Goal: Task Accomplishment & Management: Manage account settings

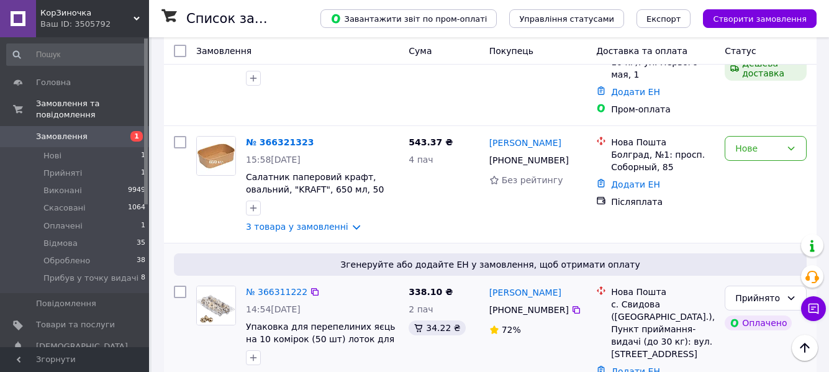
scroll to position [124, 0]
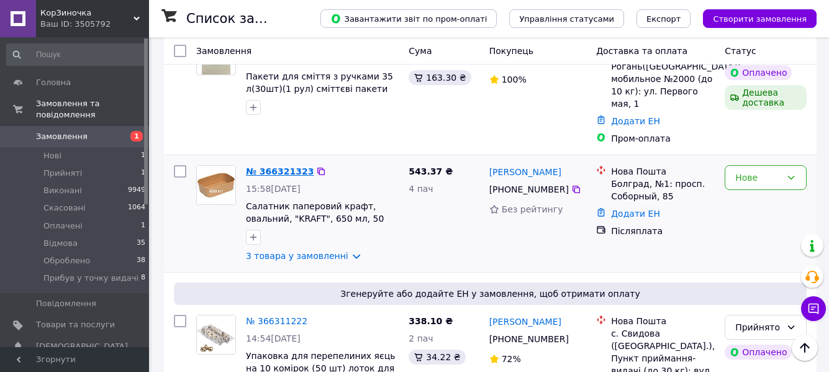
click at [276, 166] on link "№ 366321323" at bounding box center [280, 171] width 68 height 10
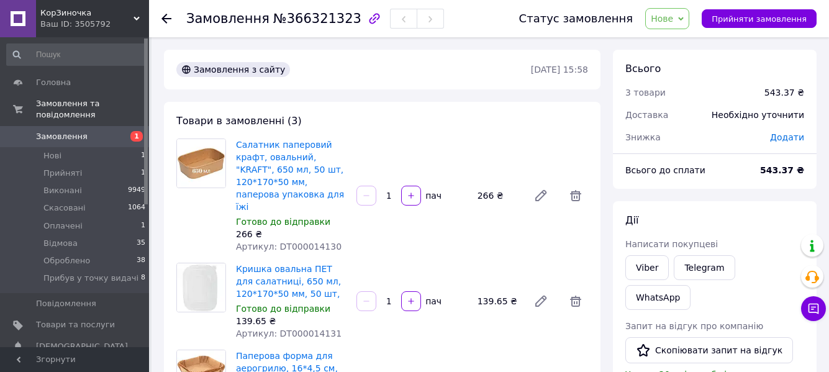
click at [165, 15] on use at bounding box center [166, 19] width 10 height 10
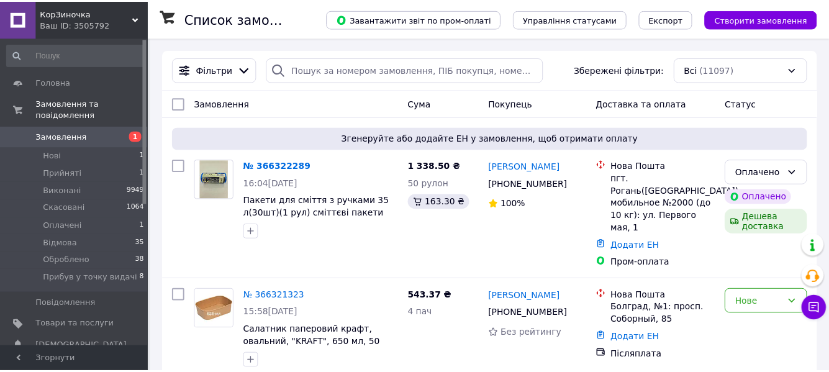
scroll to position [186, 0]
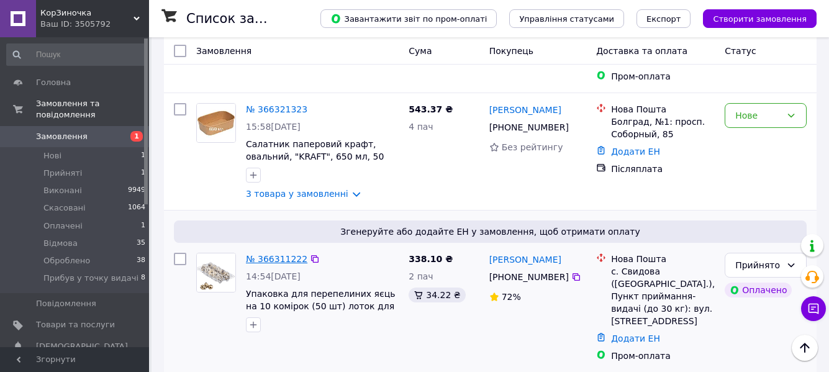
click at [289, 254] on link "№ 366311222" at bounding box center [276, 259] width 61 height 10
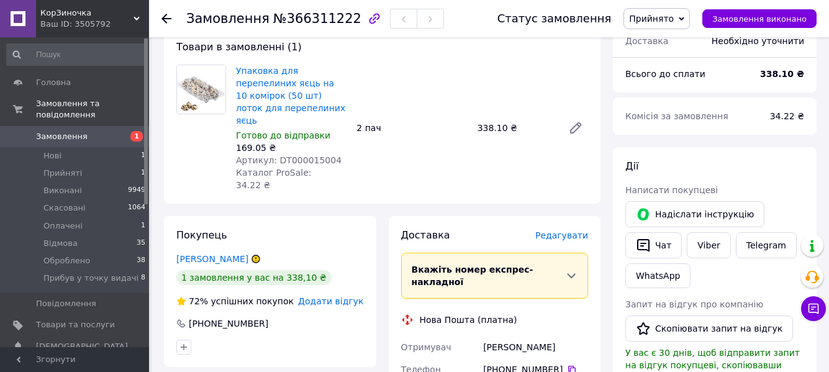
scroll to position [124, 0]
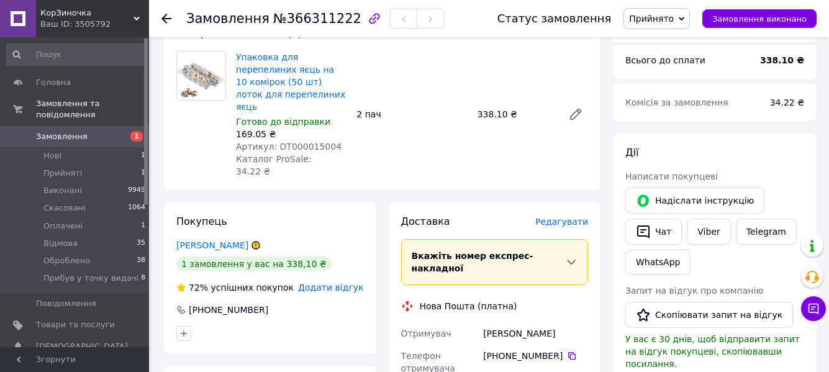
drag, startPoint x: 484, startPoint y: 298, endPoint x: 560, endPoint y: 304, distance: 76.6
click at [560, 322] on div "[PERSON_NAME]" at bounding box center [535, 333] width 110 height 22
copy div "[PERSON_NAME]"
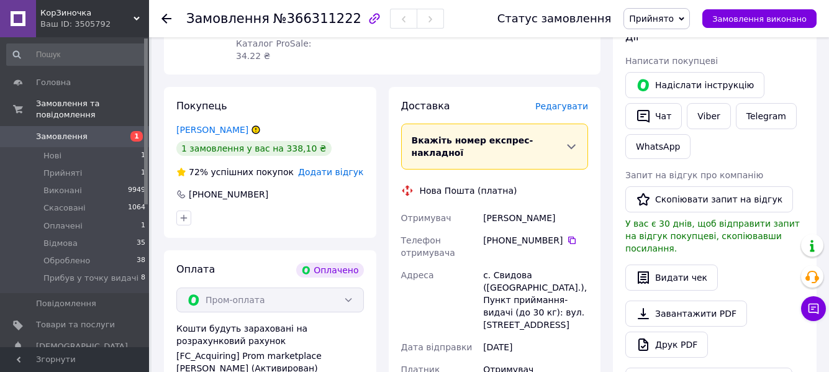
scroll to position [248, 0]
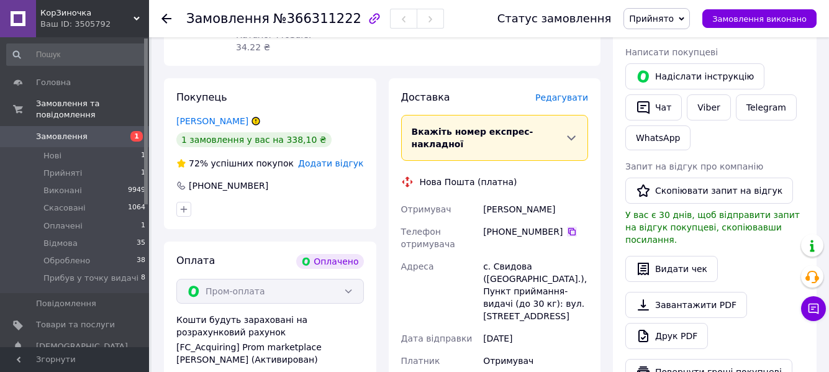
click at [567, 227] on icon at bounding box center [572, 232] width 10 height 10
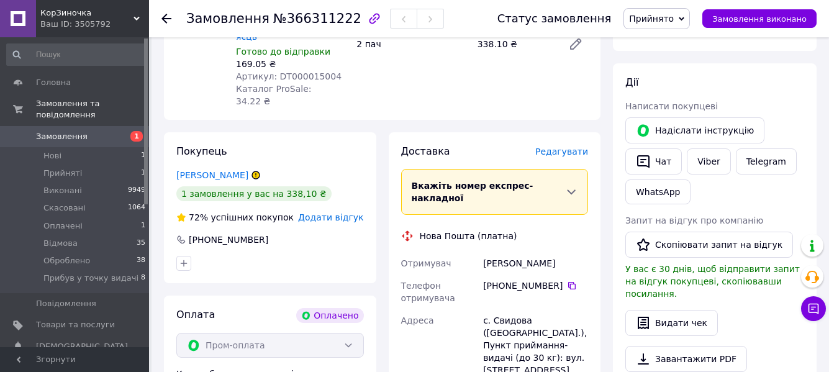
scroll to position [124, 0]
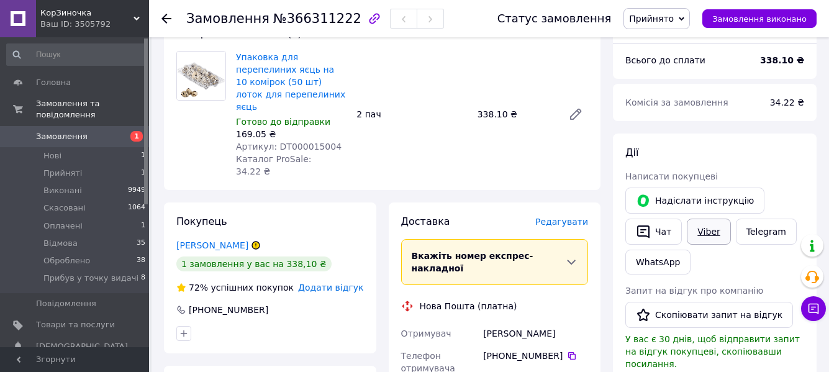
click at [711, 233] on link "Viber" at bounding box center [707, 231] width 43 height 26
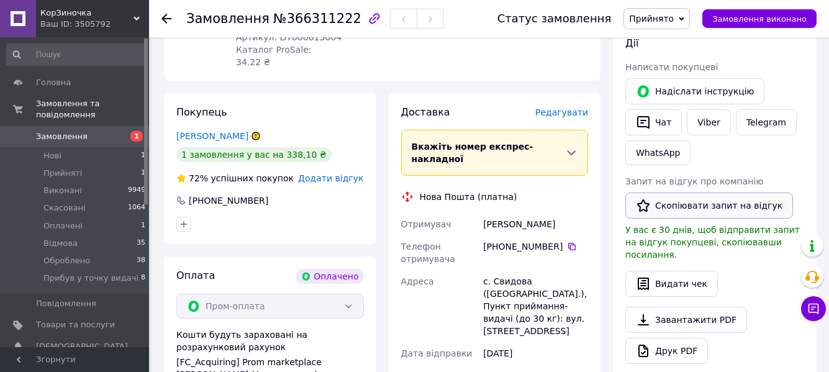
scroll to position [248, 0]
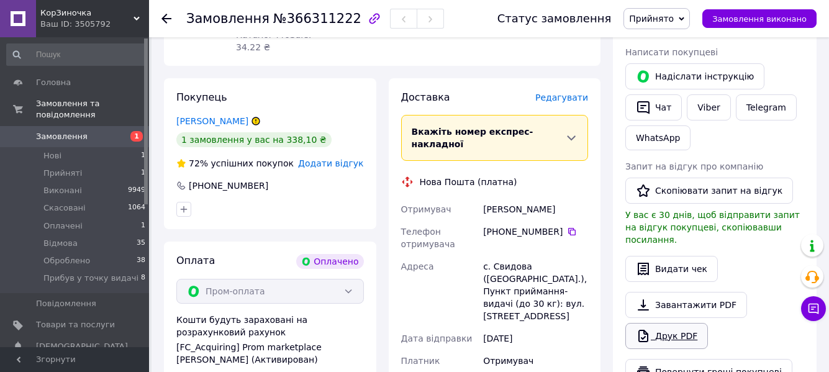
click at [678, 323] on link "Друк PDF" at bounding box center [666, 336] width 83 height 26
click at [672, 19] on span "Прийнято" at bounding box center [651, 19] width 45 height 10
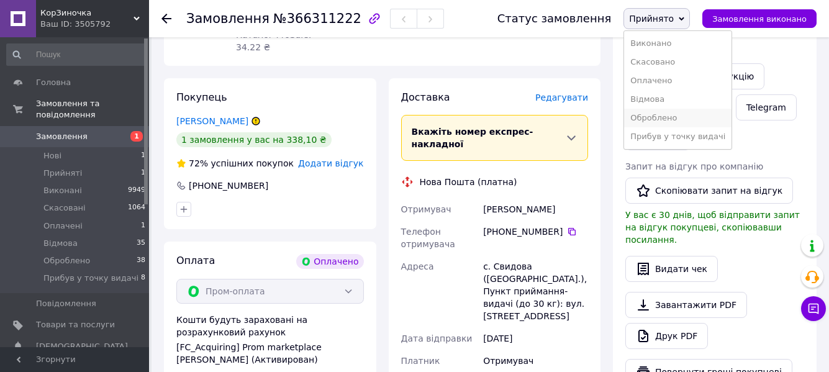
click at [682, 116] on li "Оброблено" at bounding box center [677, 118] width 107 height 19
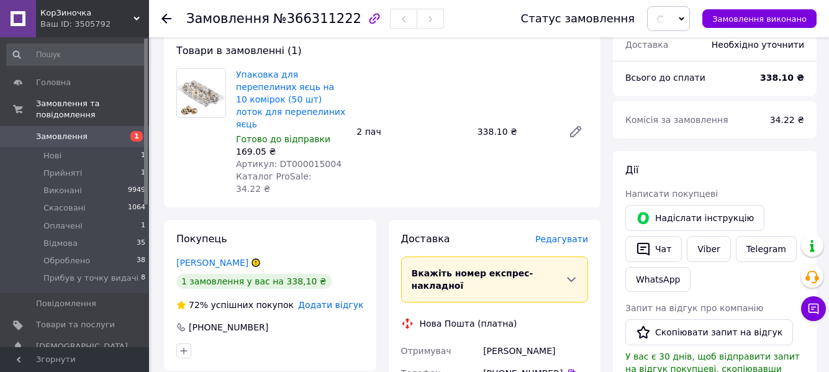
scroll to position [0, 0]
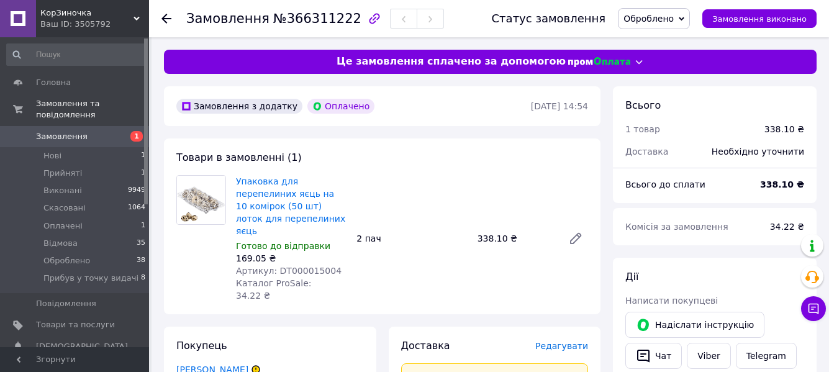
click at [68, 131] on span "Замовлення" at bounding box center [62, 136] width 52 height 11
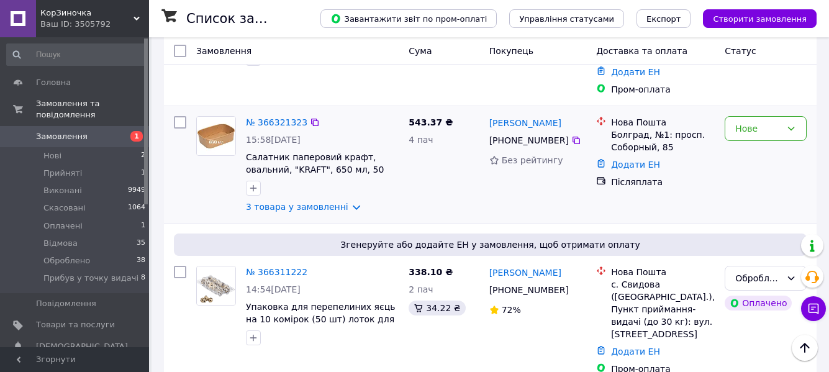
scroll to position [248, 0]
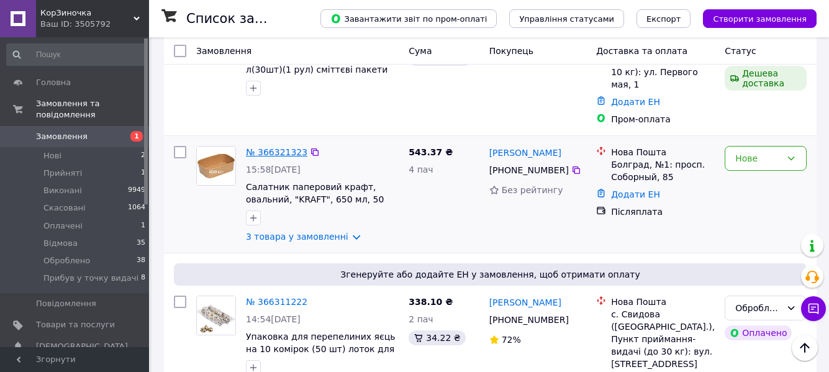
click at [262, 147] on link "№ 366321323" at bounding box center [276, 152] width 61 height 10
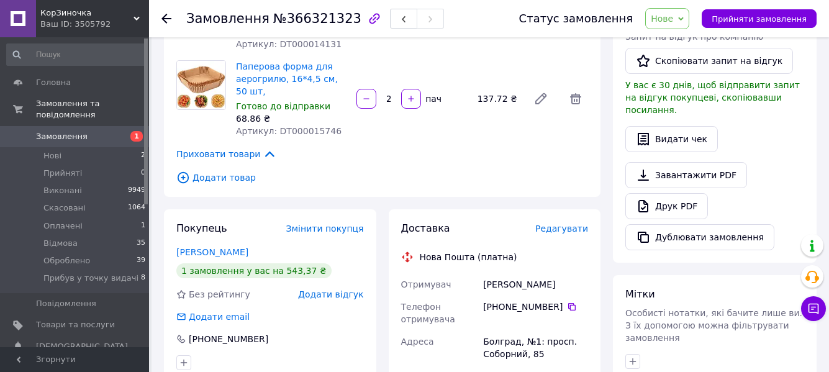
scroll to position [310, 0]
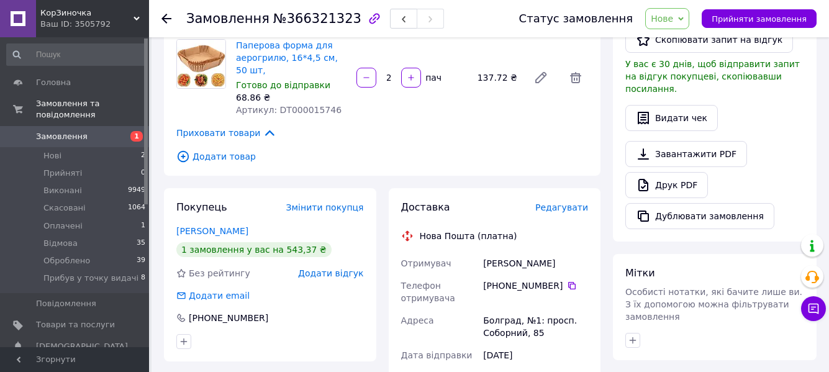
drag, startPoint x: 485, startPoint y: 241, endPoint x: 563, endPoint y: 236, distance: 78.4
click at [563, 252] on div "[PERSON_NAME]" at bounding box center [535, 263] width 110 height 22
copy div "[PERSON_NAME]"
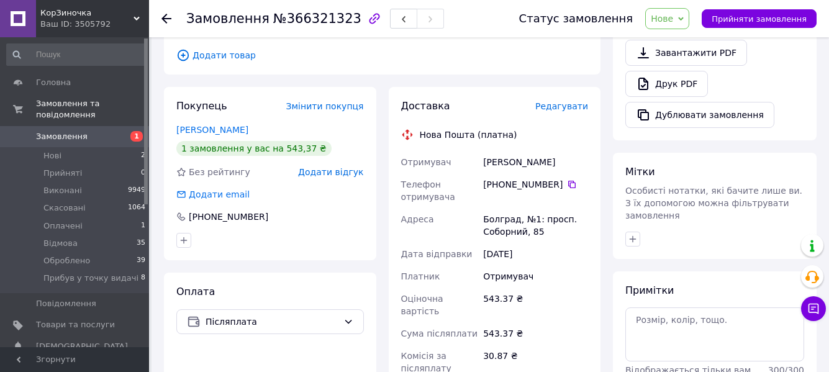
scroll to position [434, 0]
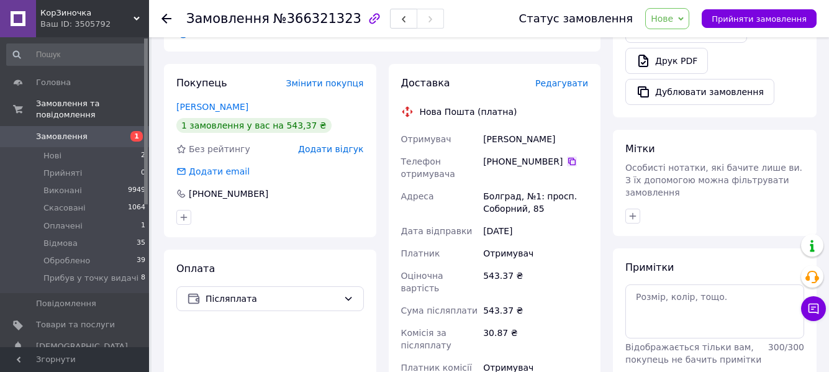
click at [567, 156] on icon at bounding box center [572, 161] width 10 height 10
drag, startPoint x: 482, startPoint y: 173, endPoint x: 515, endPoint y: 173, distance: 32.9
click at [515, 185] on div "Болград, №1: просп. Соборний, 85" at bounding box center [535, 202] width 110 height 35
copy div "Болград"
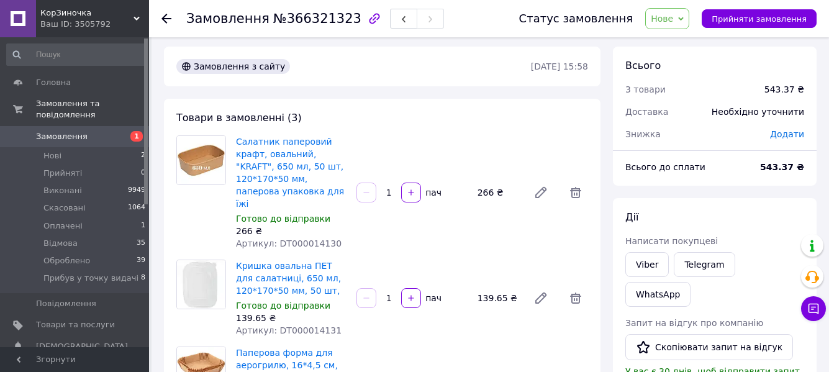
scroll to position [0, 0]
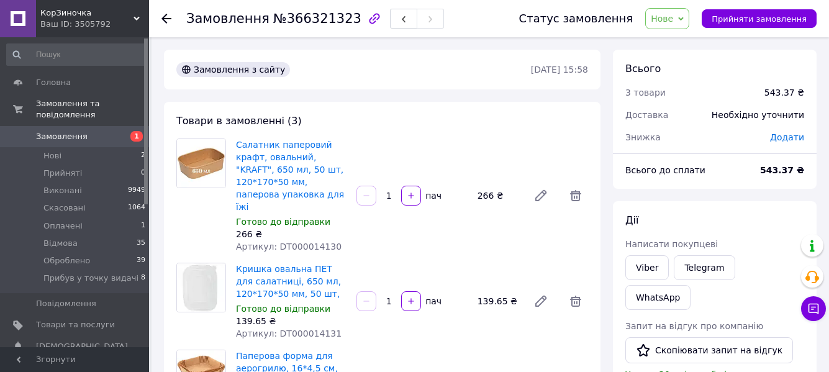
click at [673, 22] on span "Нове" at bounding box center [661, 19] width 22 height 10
click at [676, 45] on li "Прийнято" at bounding box center [698, 43] width 107 height 19
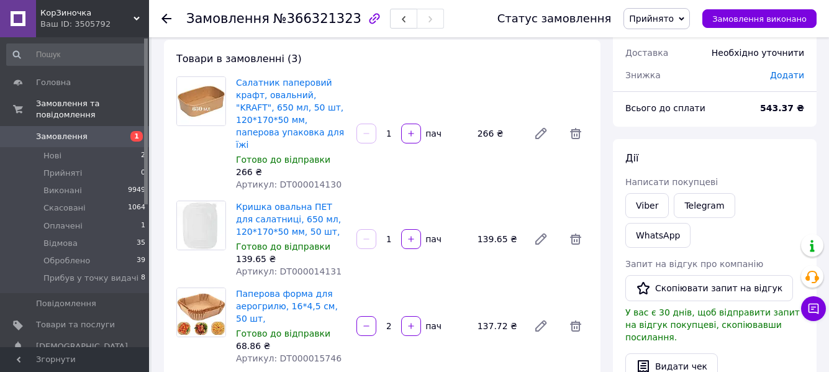
scroll to position [62, 0]
click at [484, 317] on div "137.72 ₴" at bounding box center [497, 325] width 51 height 17
drag, startPoint x: 484, startPoint y: 299, endPoint x: 468, endPoint y: 315, distance: 22.8
click at [468, 315] on div "Паперова форма для аерогрилю, 16*4,5 см, 50 шт, Готово до відправки 68.86 ₴ Арт…" at bounding box center [412, 326] width 362 height 82
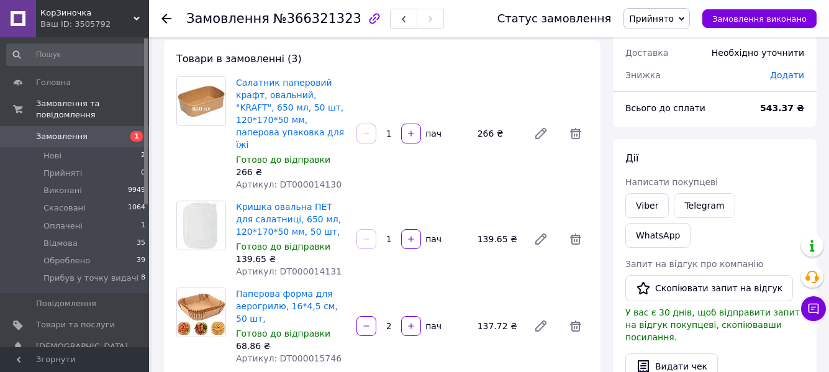
click at [485, 317] on div "137.72 ₴" at bounding box center [497, 325] width 51 height 17
copy div "137.72"
click at [644, 205] on link "Viber" at bounding box center [646, 205] width 43 height 25
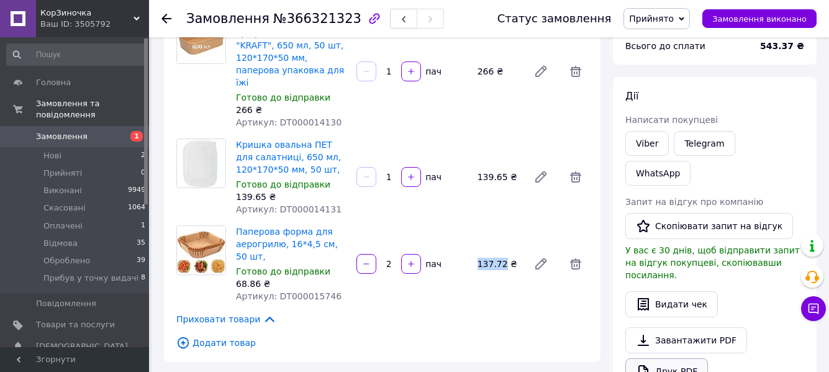
click at [692, 358] on link "Друк PDF" at bounding box center [666, 371] width 83 height 26
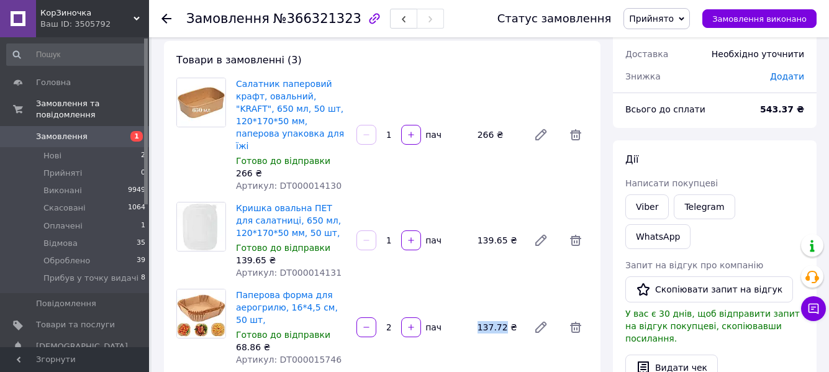
scroll to position [0, 0]
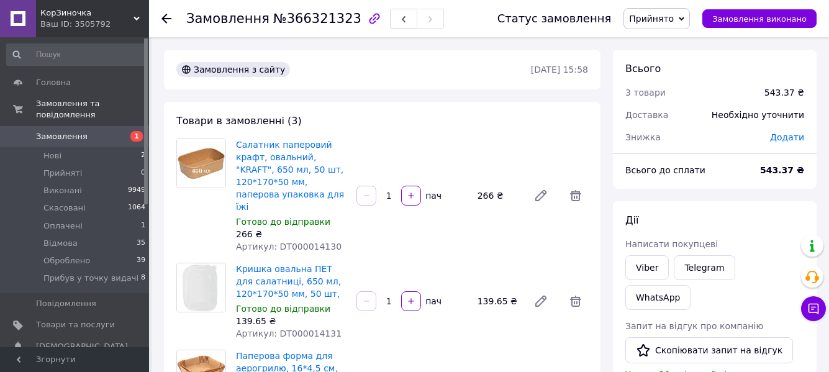
click at [690, 17] on span "Прийнято" at bounding box center [656, 18] width 66 height 21
click at [676, 116] on li "Оброблено" at bounding box center [677, 118] width 107 height 19
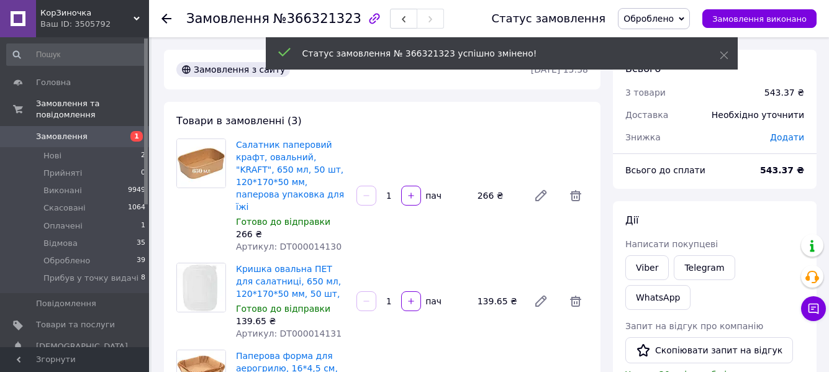
click at [56, 131] on span "Замовлення" at bounding box center [62, 136] width 52 height 11
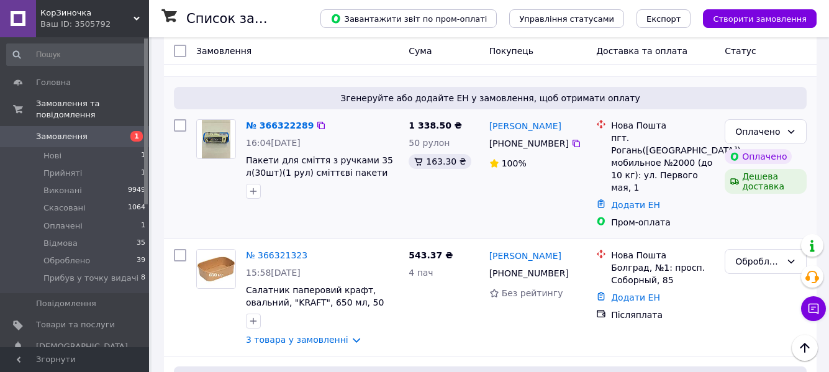
scroll to position [124, 0]
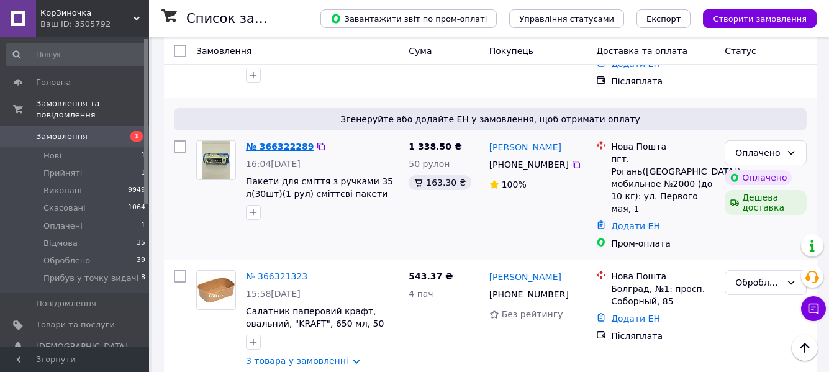
click at [271, 150] on link "№ 366322289" at bounding box center [280, 147] width 68 height 10
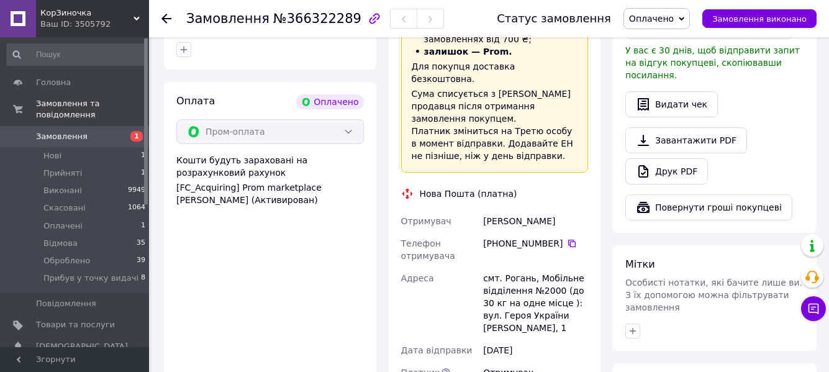
scroll to position [434, 0]
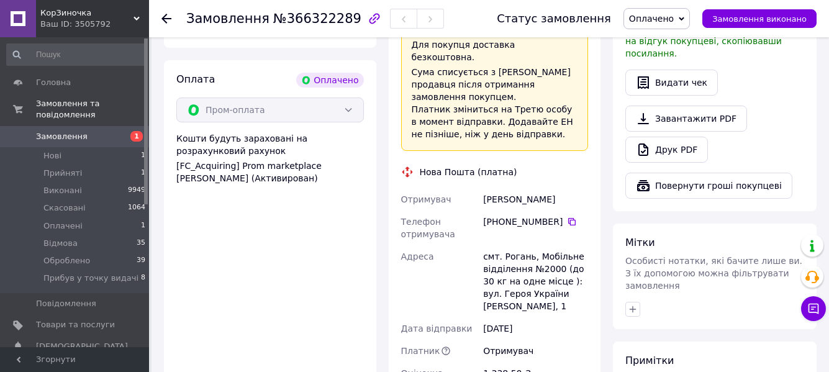
drag, startPoint x: 485, startPoint y: 163, endPoint x: 565, endPoint y: 166, distance: 80.7
click at [565, 188] on div "[PERSON_NAME]" at bounding box center [535, 199] width 110 height 22
copy div "[PERSON_NAME]"
click at [567, 217] on icon at bounding box center [572, 222] width 10 height 10
drag, startPoint x: 483, startPoint y: 216, endPoint x: 528, endPoint y: 219, distance: 44.2
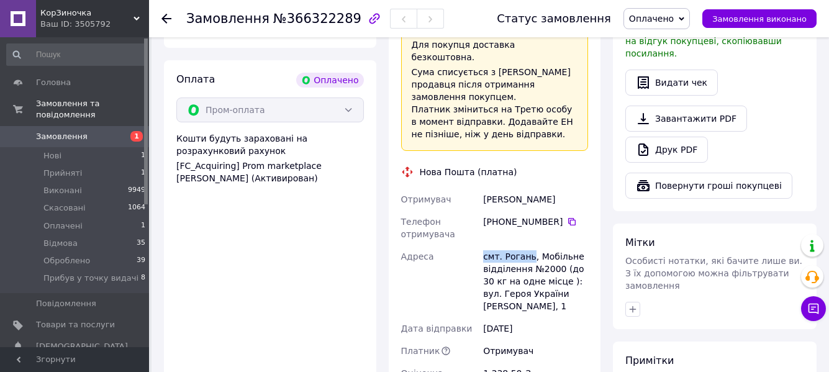
click at [528, 245] on div "смт. Рогань, Мобільне відділення №2000 (до 30 кг на одне місце ): вул. Героя Ук…" at bounding box center [535, 281] width 110 height 72
drag, startPoint x: 511, startPoint y: 225, endPoint x: 477, endPoint y: 213, distance: 35.7
click at [477, 245] on div "Адреса" at bounding box center [439, 281] width 83 height 72
drag, startPoint x: 484, startPoint y: 220, endPoint x: 526, endPoint y: 218, distance: 42.2
click at [526, 245] on div "смт. Рогань, Мобільне відділення №2000 (до 30 кг на одне місце ): вул. Героя Ук…" at bounding box center [535, 281] width 110 height 72
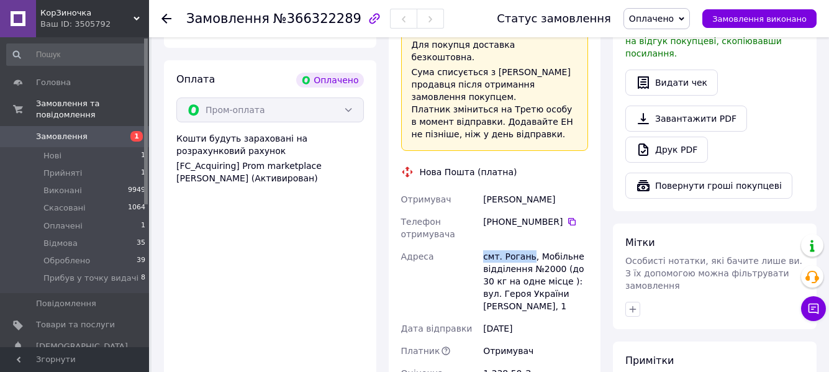
copy div "смт. [GEOGRAPHIC_DATA]"
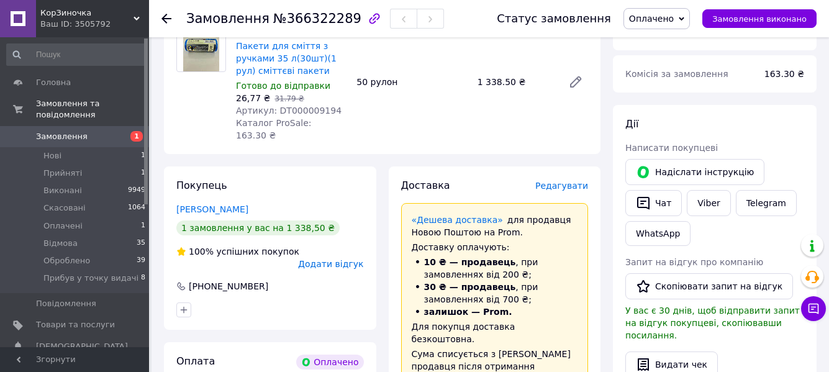
scroll to position [124, 0]
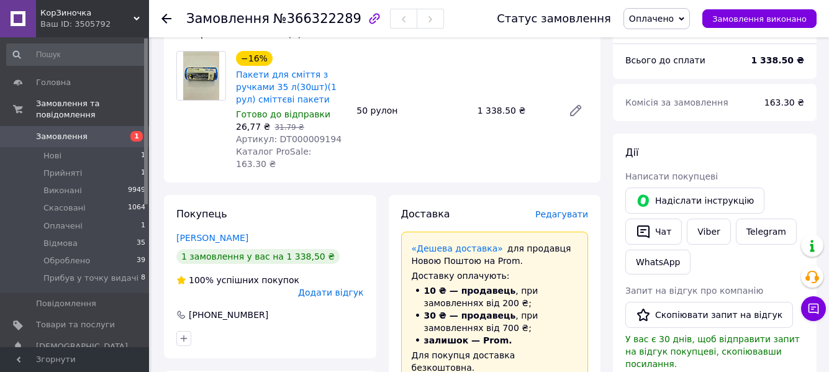
click at [660, 20] on span "Оплачено" at bounding box center [651, 19] width 45 height 10
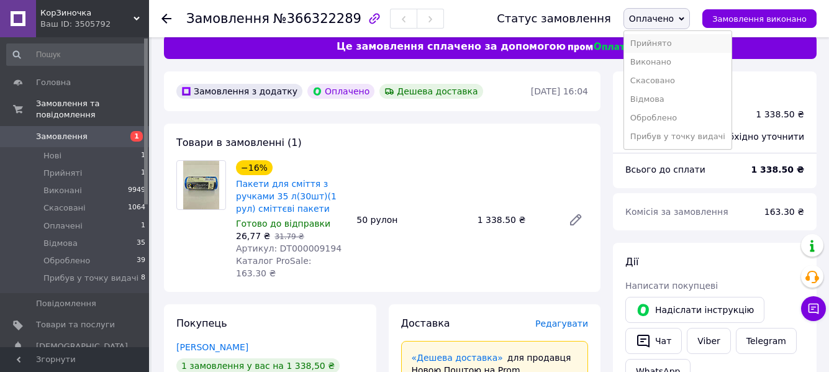
scroll to position [0, 0]
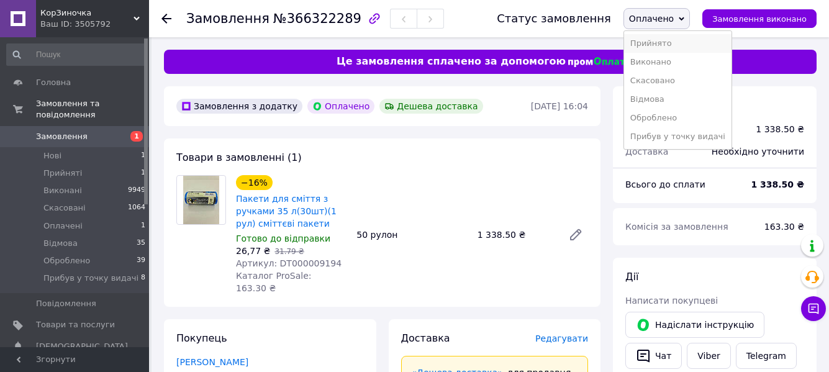
click at [667, 48] on li "Прийнято" at bounding box center [677, 43] width 107 height 19
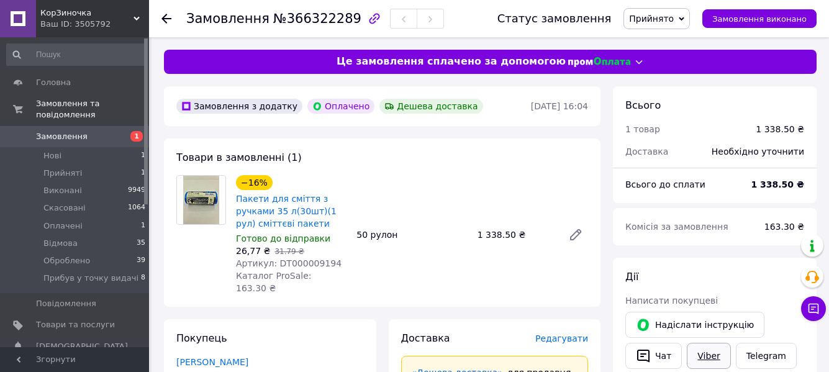
click at [693, 353] on link "Viber" at bounding box center [707, 356] width 43 height 26
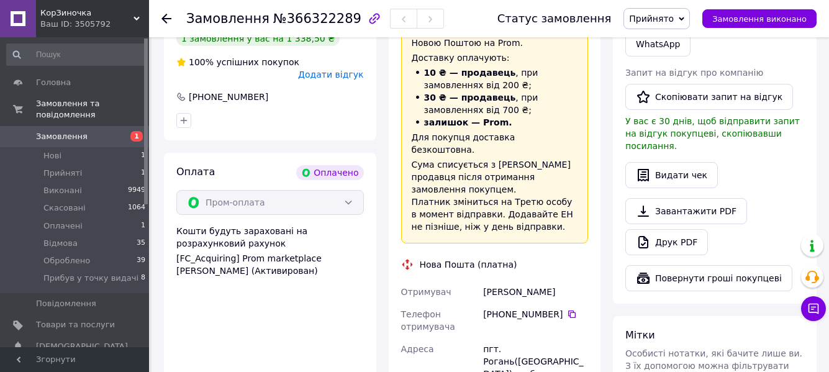
scroll to position [372, 0]
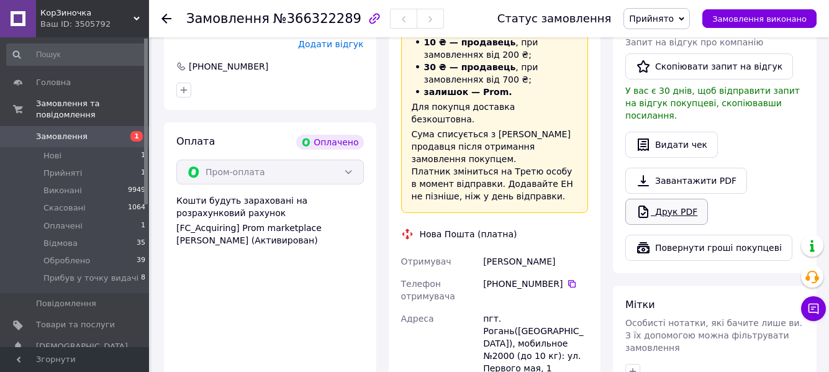
click at [672, 199] on link "Друк PDF" at bounding box center [666, 212] width 83 height 26
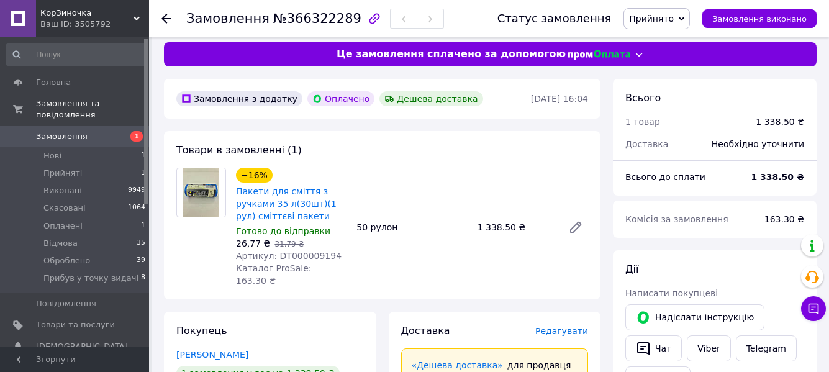
scroll to position [0, 0]
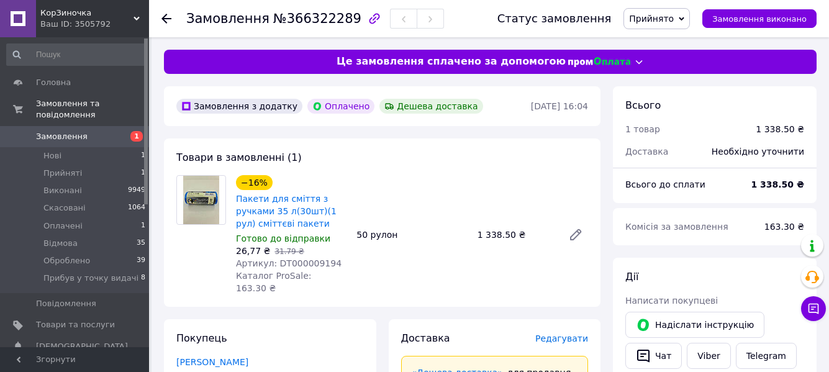
click at [662, 19] on span "Прийнято" at bounding box center [651, 19] width 45 height 10
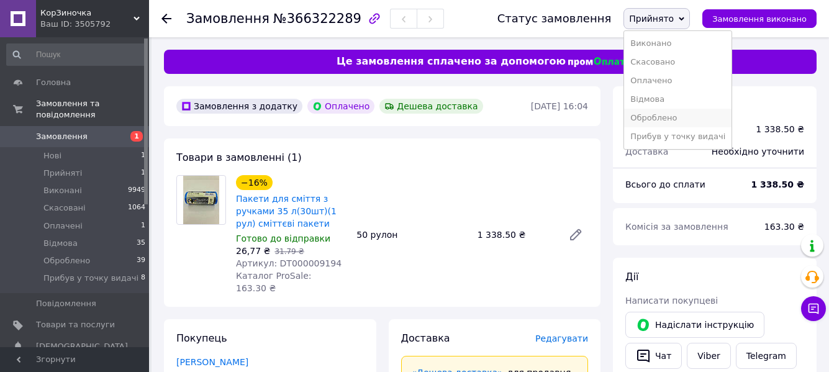
click at [667, 117] on li "Оброблено" at bounding box center [677, 118] width 107 height 19
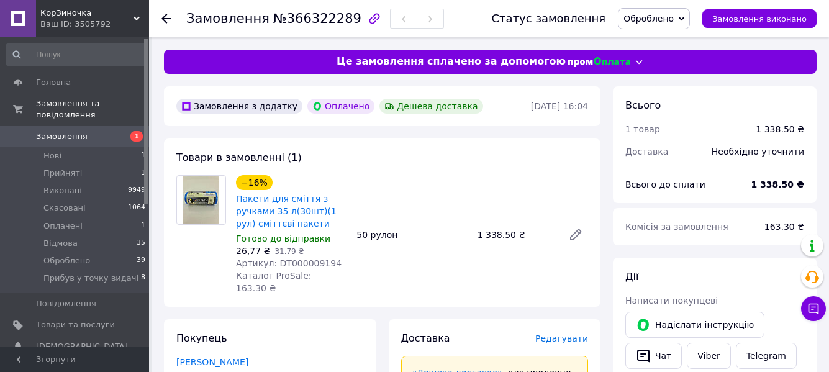
click at [50, 131] on span "Замовлення" at bounding box center [62, 136] width 52 height 11
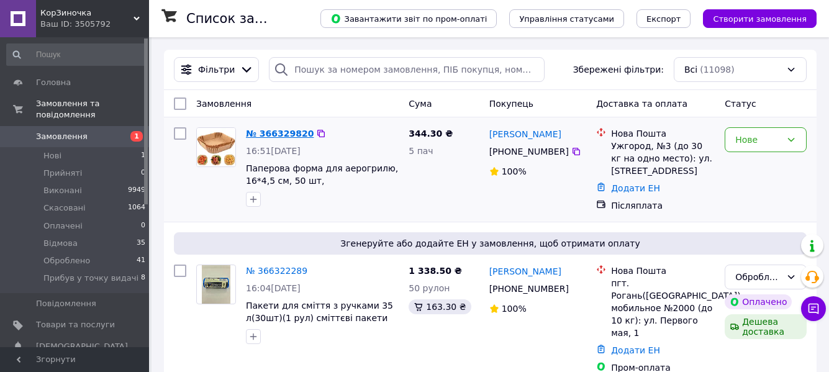
click at [270, 132] on link "№ 366329820" at bounding box center [280, 133] width 68 height 10
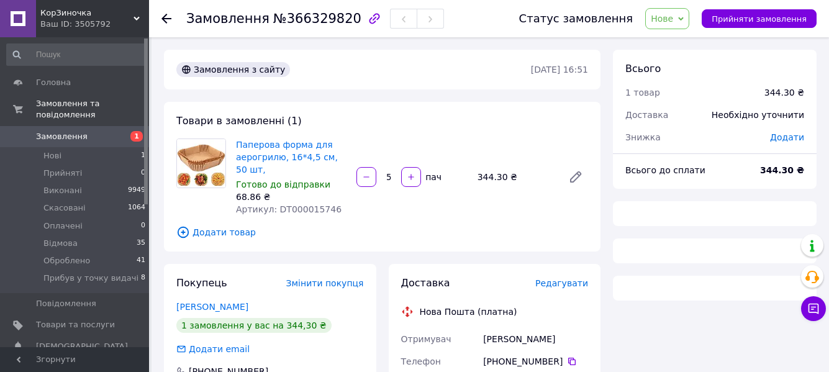
click at [668, 21] on span "Нове" at bounding box center [661, 19] width 22 height 10
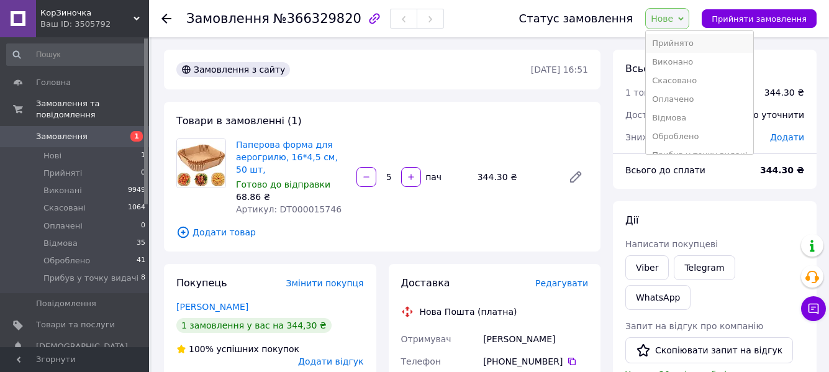
click at [686, 51] on li "Прийнято" at bounding box center [698, 43] width 107 height 19
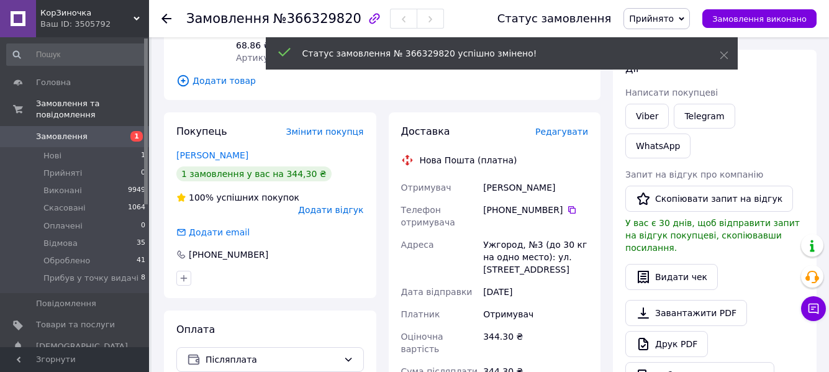
scroll to position [124, 0]
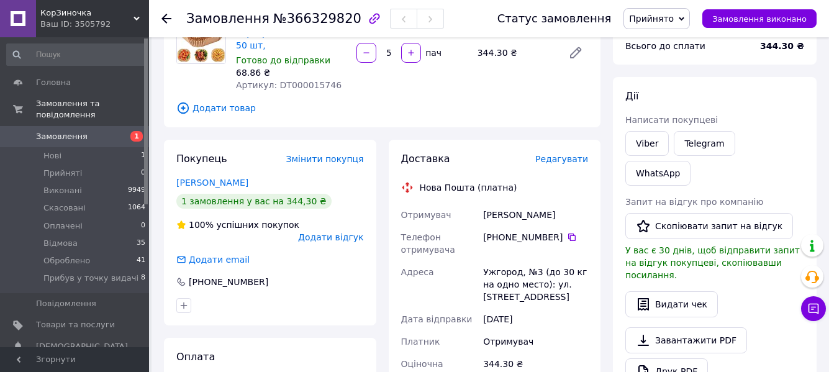
drag, startPoint x: 483, startPoint y: 215, endPoint x: 554, endPoint y: 216, distance: 70.1
click at [554, 216] on div "[PERSON_NAME]" at bounding box center [535, 215] width 110 height 22
copy div "[PERSON_NAME]"
click at [567, 236] on icon at bounding box center [572, 237] width 10 height 10
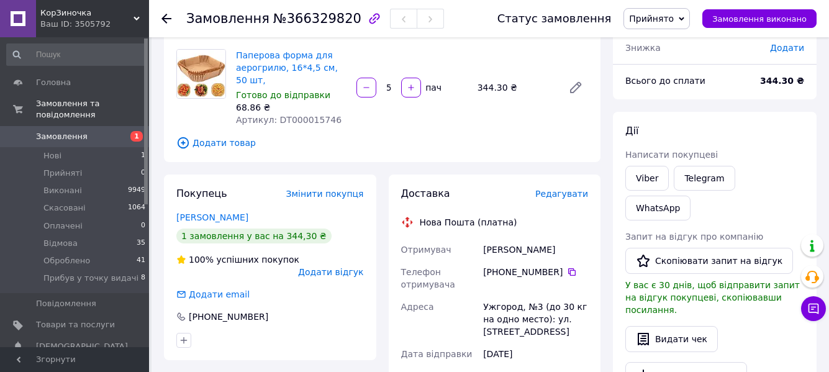
scroll to position [62, 0]
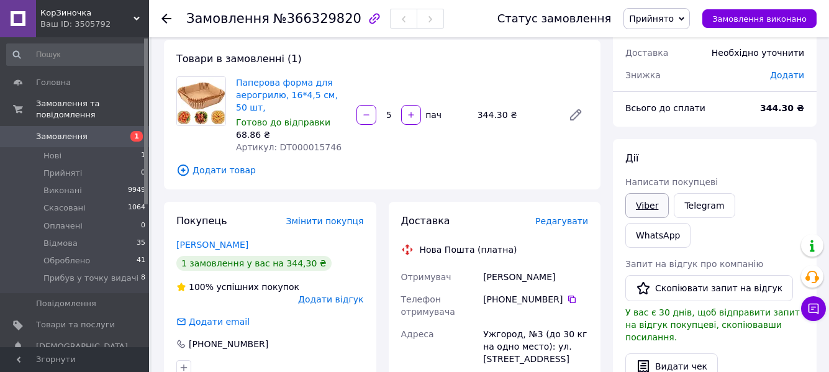
click at [648, 205] on link "Viber" at bounding box center [646, 205] width 43 height 25
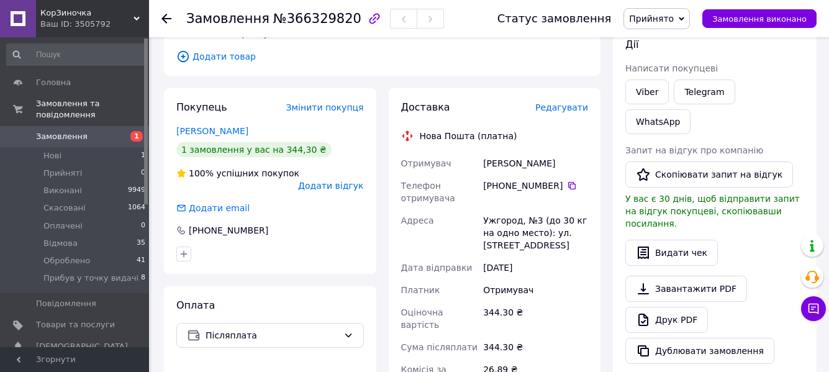
scroll to position [186, 0]
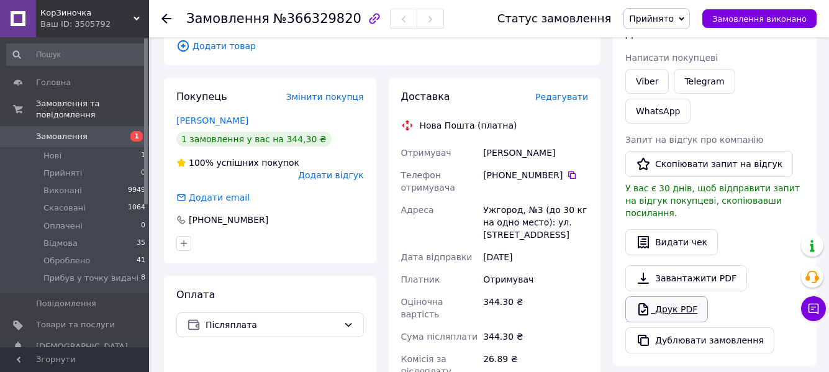
click at [670, 296] on link "Друк PDF" at bounding box center [666, 309] width 83 height 26
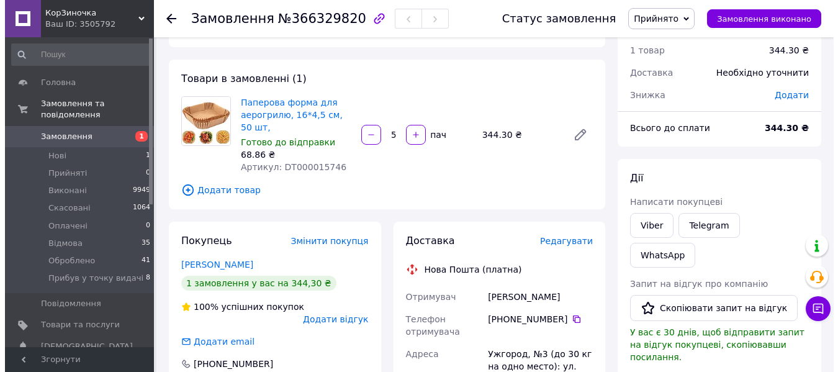
scroll to position [0, 0]
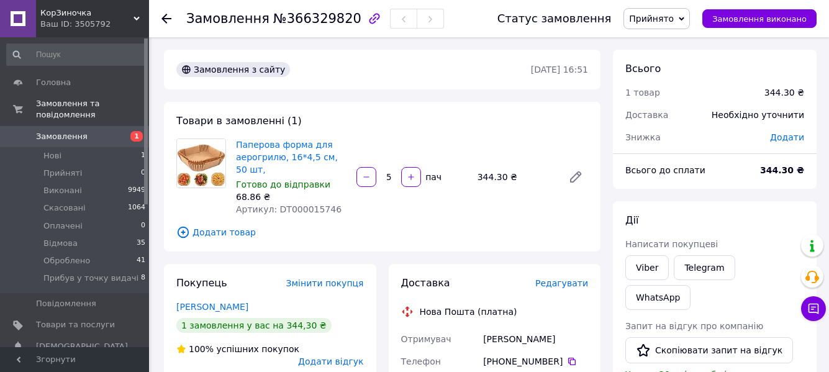
click at [665, 19] on span "Прийнято" at bounding box center [651, 19] width 45 height 10
click at [668, 115] on li "Оброблено" at bounding box center [677, 118] width 107 height 19
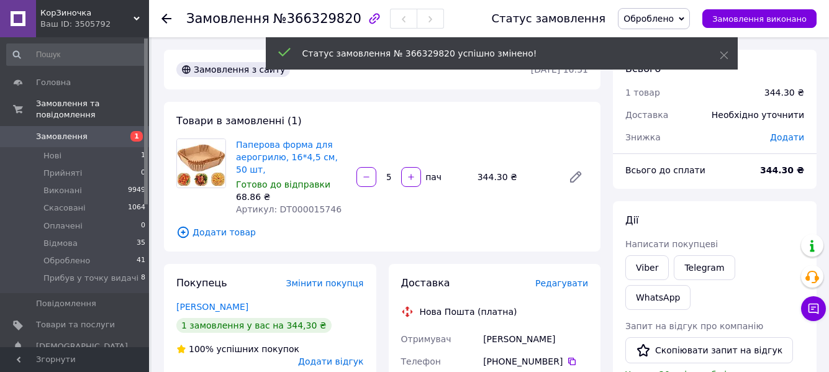
click at [48, 131] on span "Замовлення" at bounding box center [62, 136] width 52 height 11
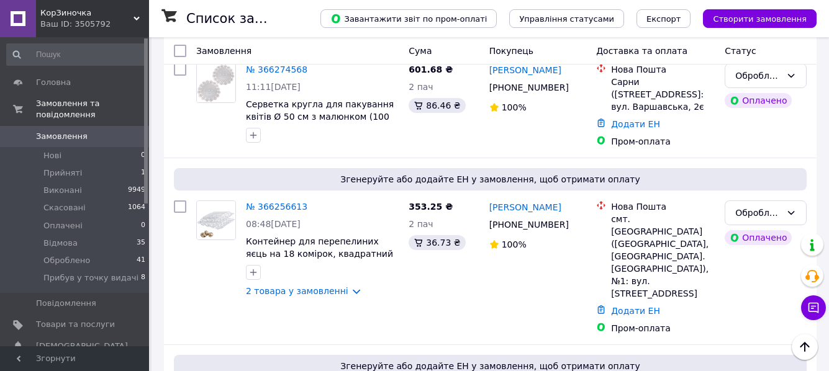
scroll to position [621, 0]
